Goal: Task Accomplishment & Management: Manage account settings

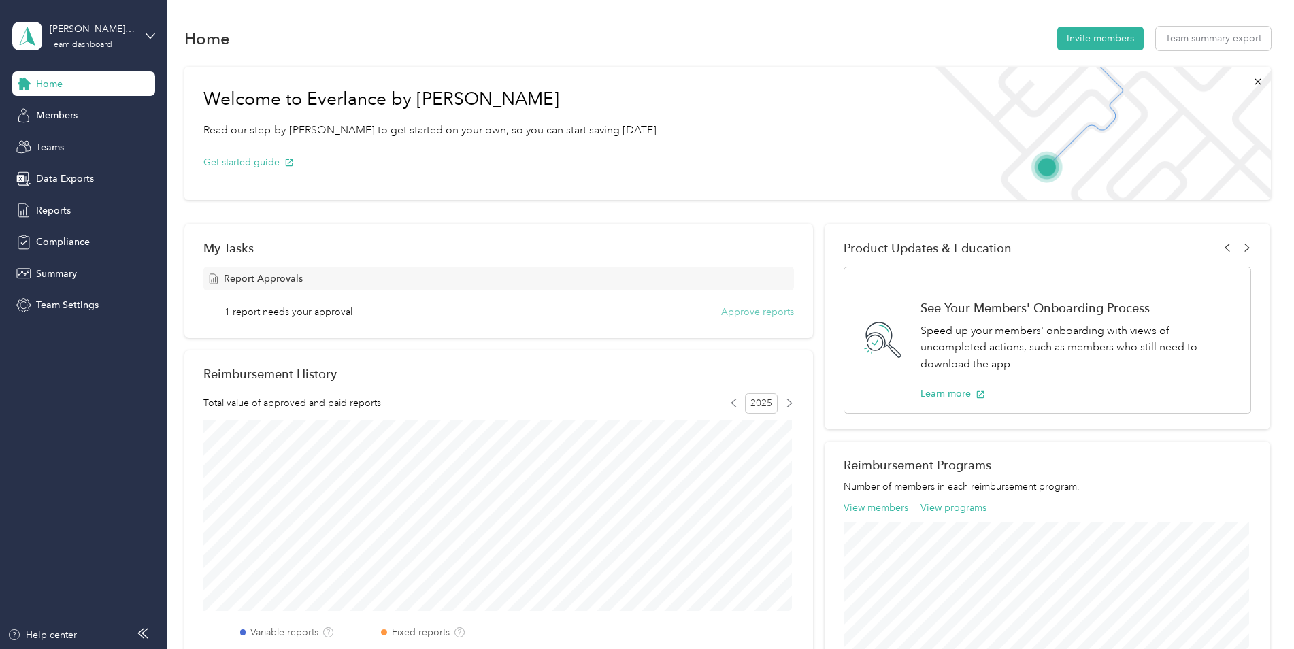
click at [750, 312] on button "Approve reports" at bounding box center [757, 312] width 73 height 14
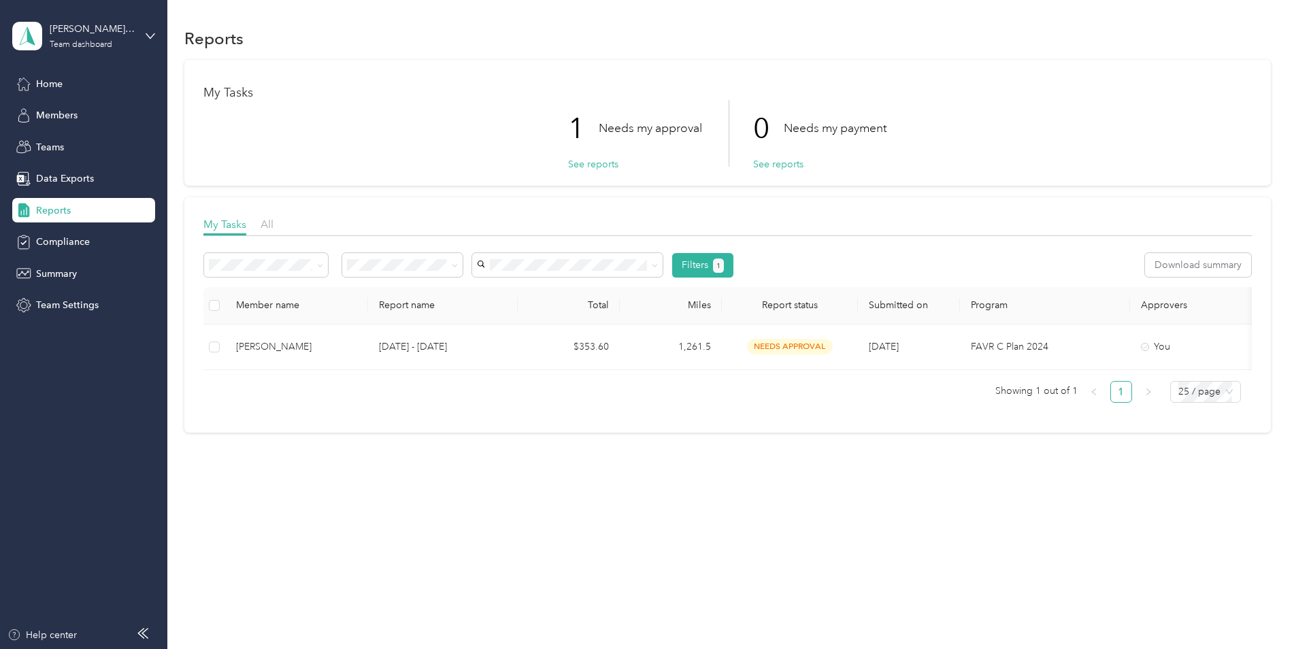
click at [608, 150] on div "1 Needs my approval" at bounding box center [635, 128] width 134 height 57
click at [611, 165] on button "See reports" at bounding box center [593, 164] width 50 height 14
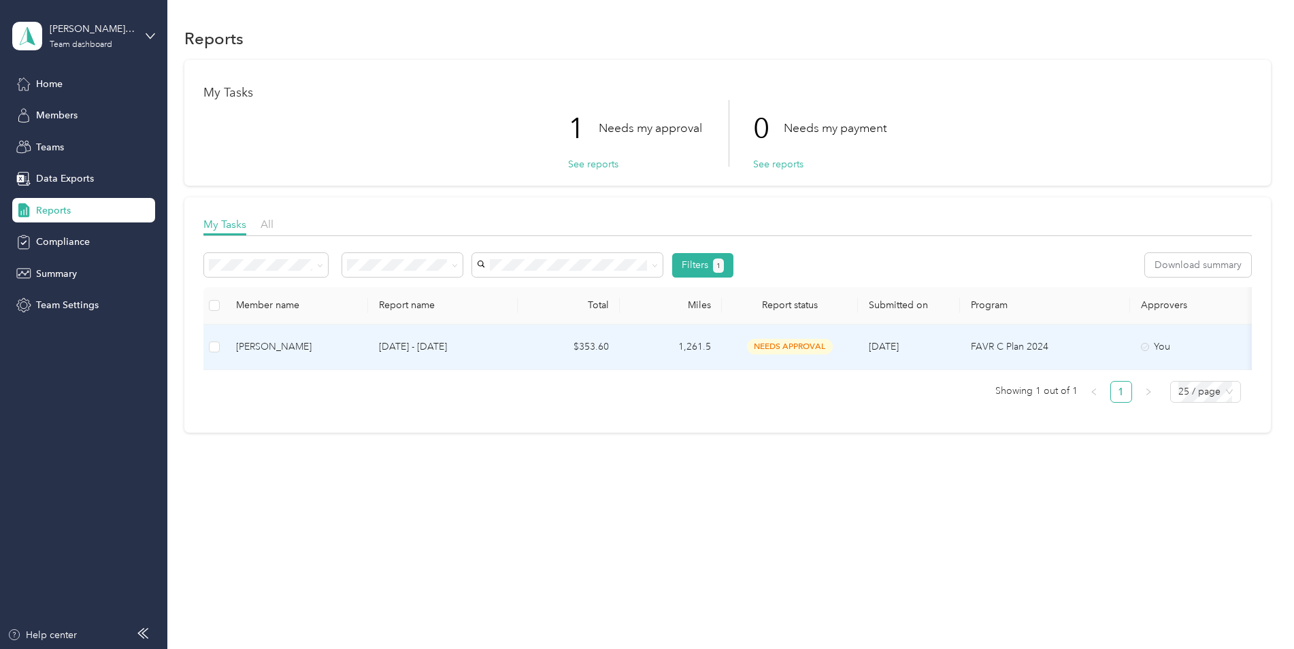
click at [474, 351] on p "Sep 1 - 30, 2025" at bounding box center [443, 347] width 128 height 15
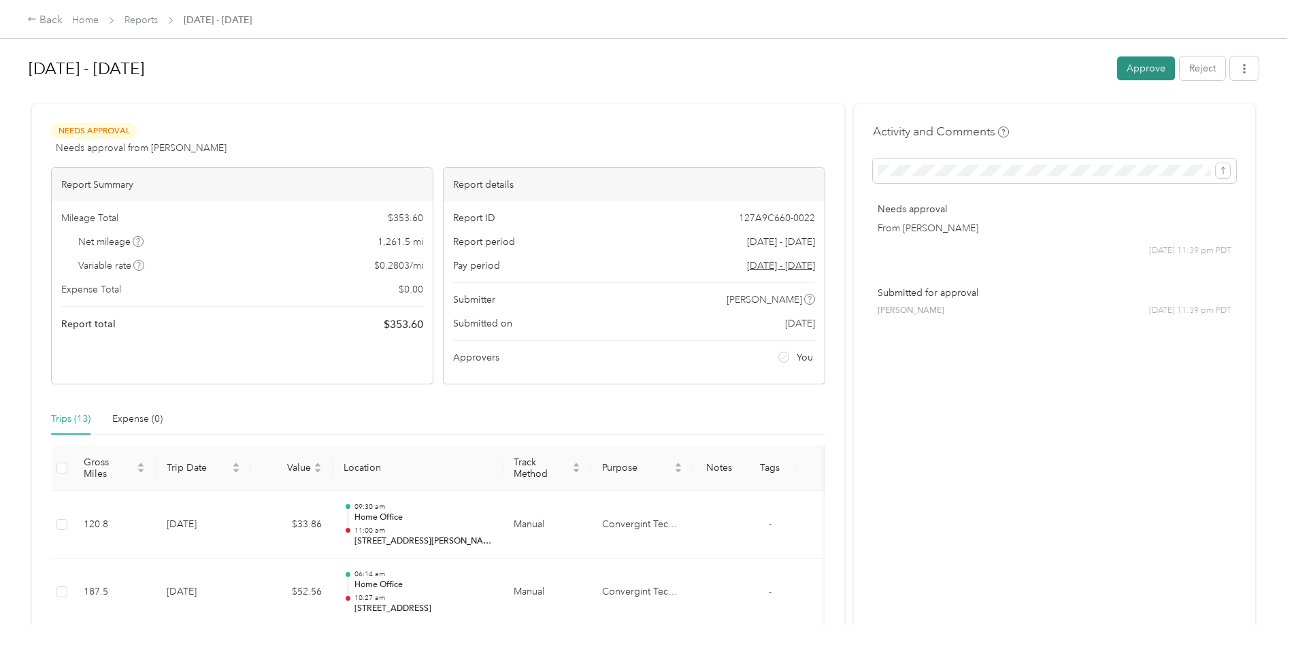
click at [1122, 67] on button "Approve" at bounding box center [1146, 68] width 58 height 24
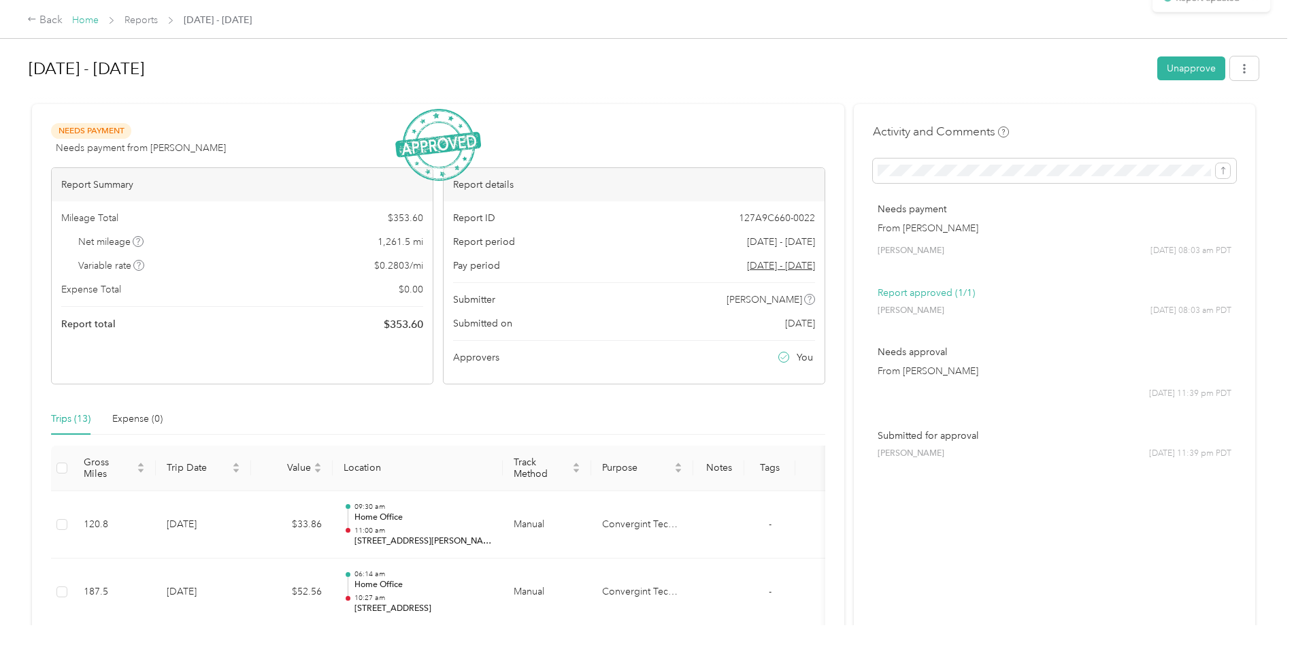
click at [90, 17] on link "Home" at bounding box center [85, 20] width 27 height 12
